Goal: Information Seeking & Learning: Learn about a topic

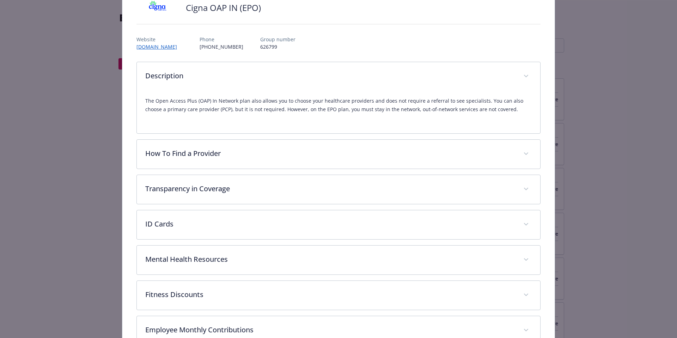
scroll to position [137, 0]
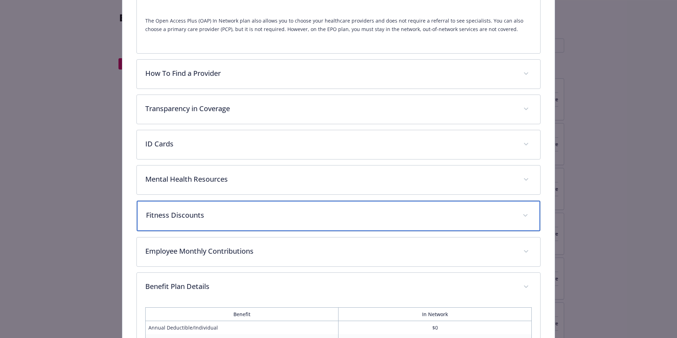
click at [177, 217] on p "Fitness Discounts" at bounding box center [330, 215] width 368 height 11
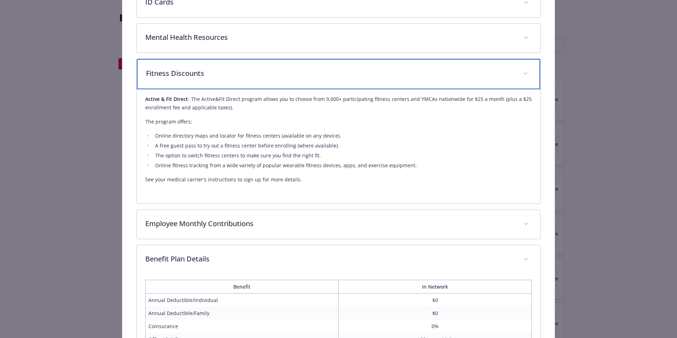
scroll to position [279, 0]
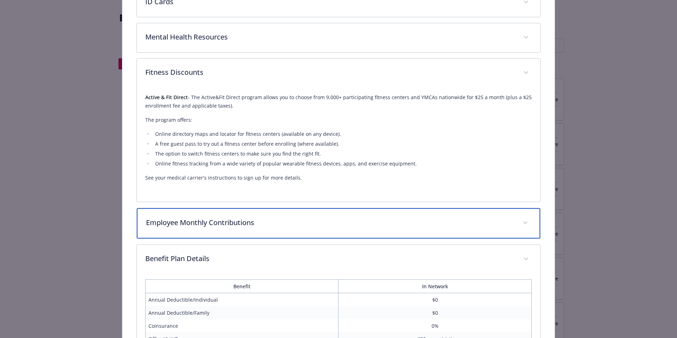
click at [238, 225] on p "Employee Monthly Contributions" at bounding box center [330, 222] width 368 height 11
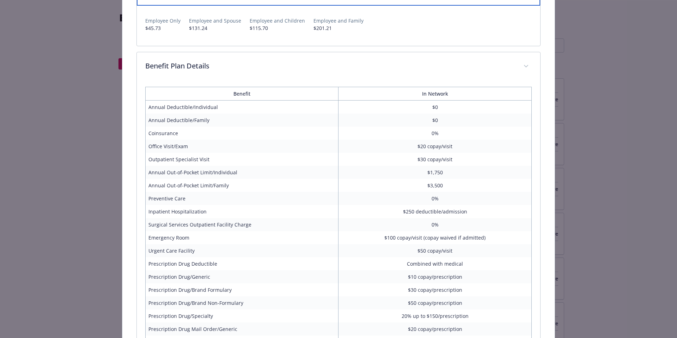
scroll to position [514, 0]
